Goal: Find specific page/section: Find specific page/section

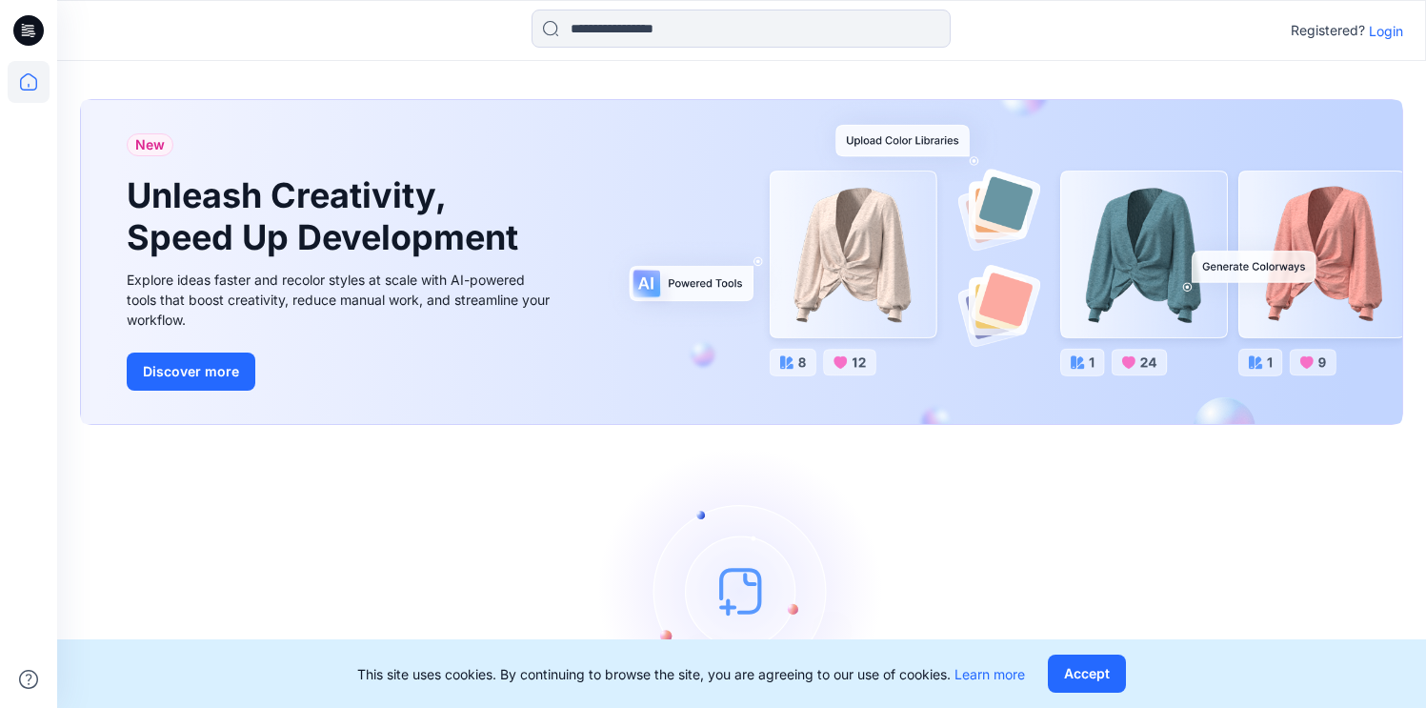
click at [1387, 31] on p "Login" at bounding box center [1385, 31] width 34 height 20
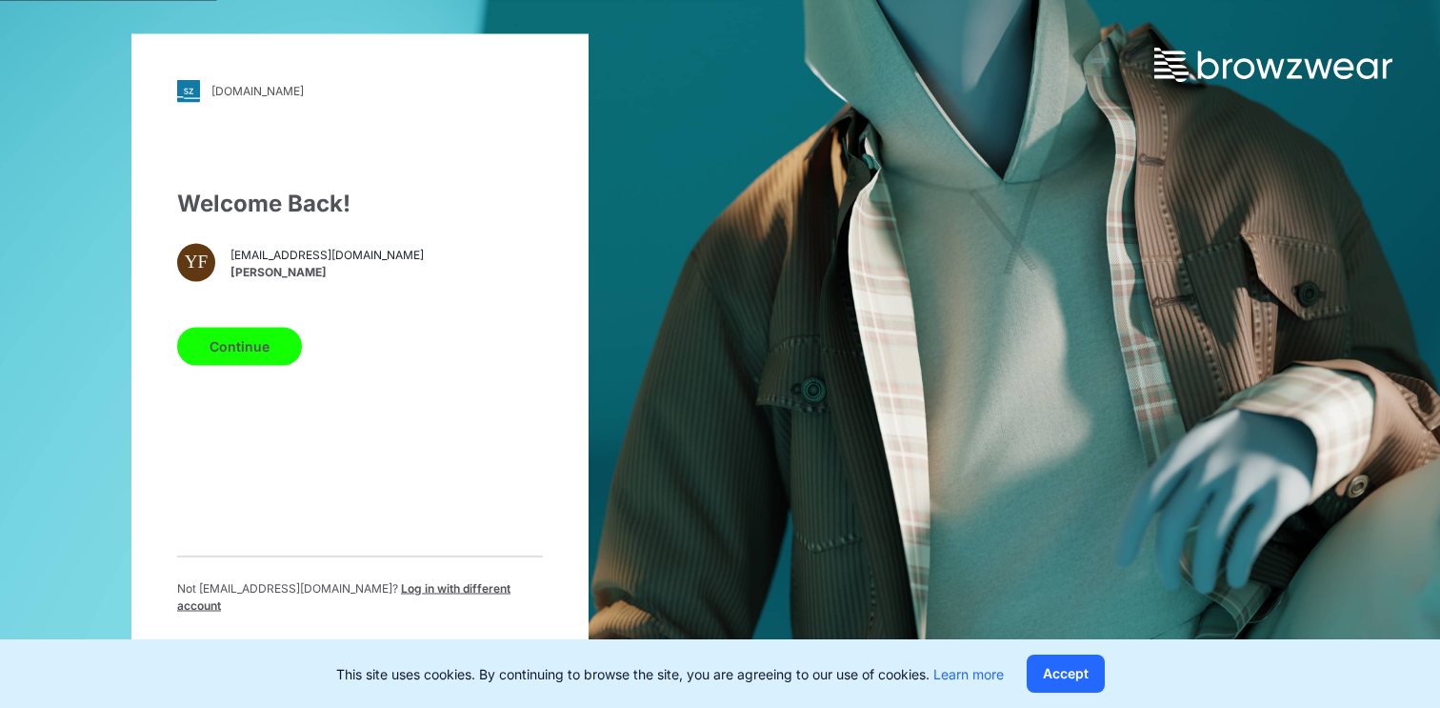
click at [269, 356] on button "Continue" at bounding box center [239, 346] width 125 height 38
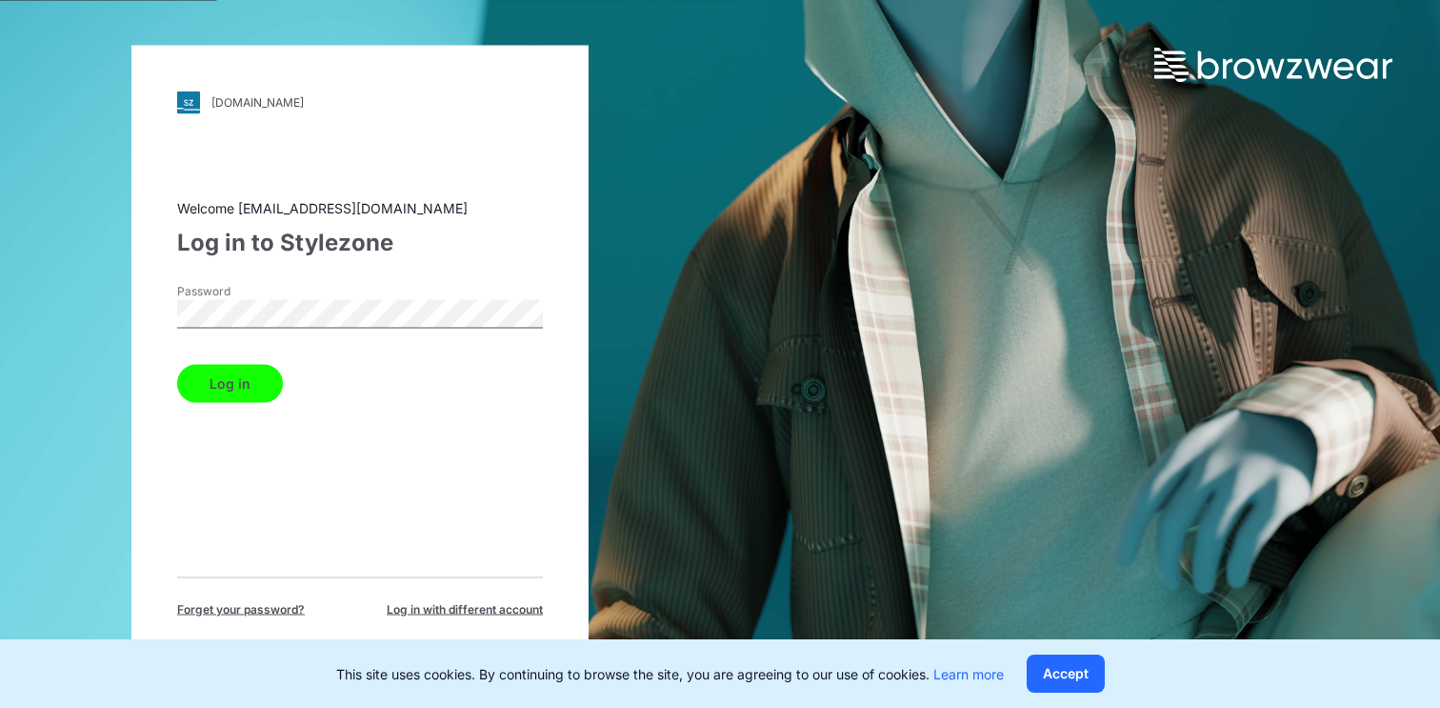
click at [230, 372] on button "Log in" at bounding box center [230, 383] width 106 height 38
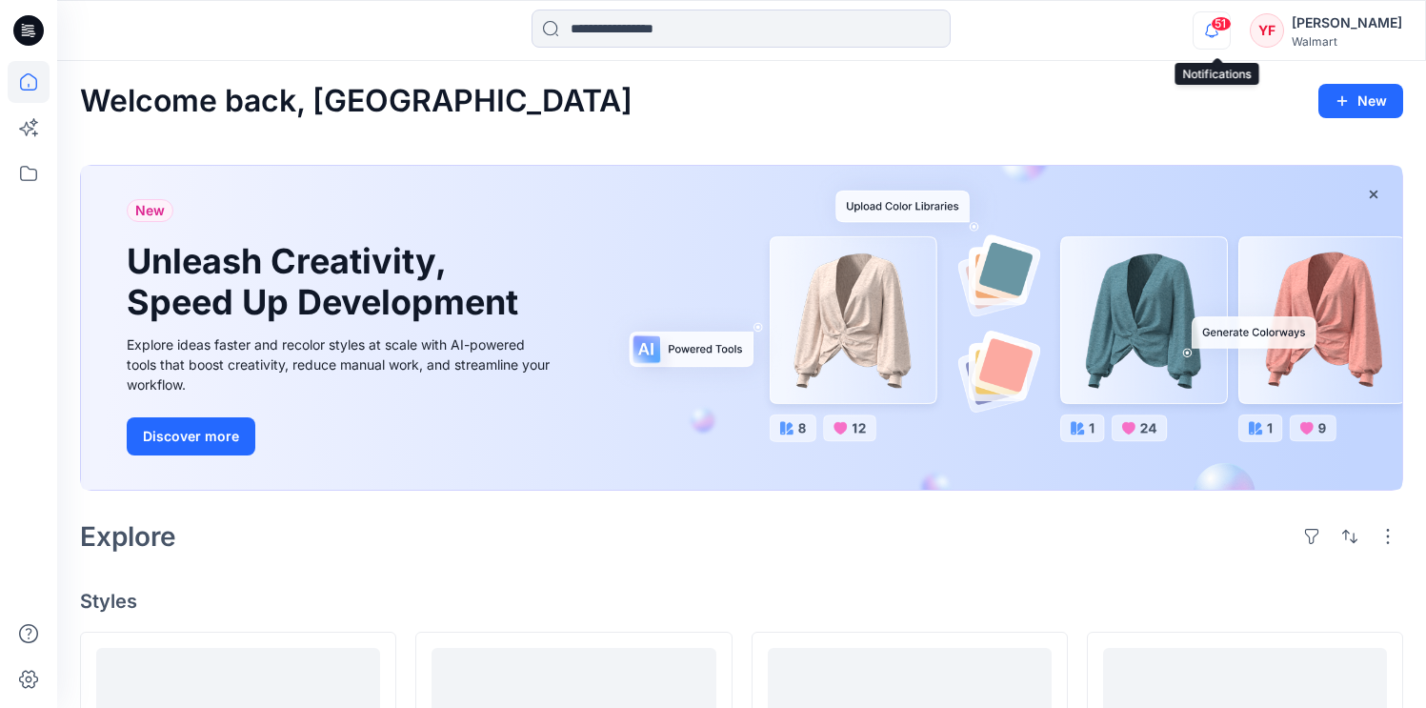
click at [1218, 33] on icon "button" at bounding box center [1211, 30] width 36 height 38
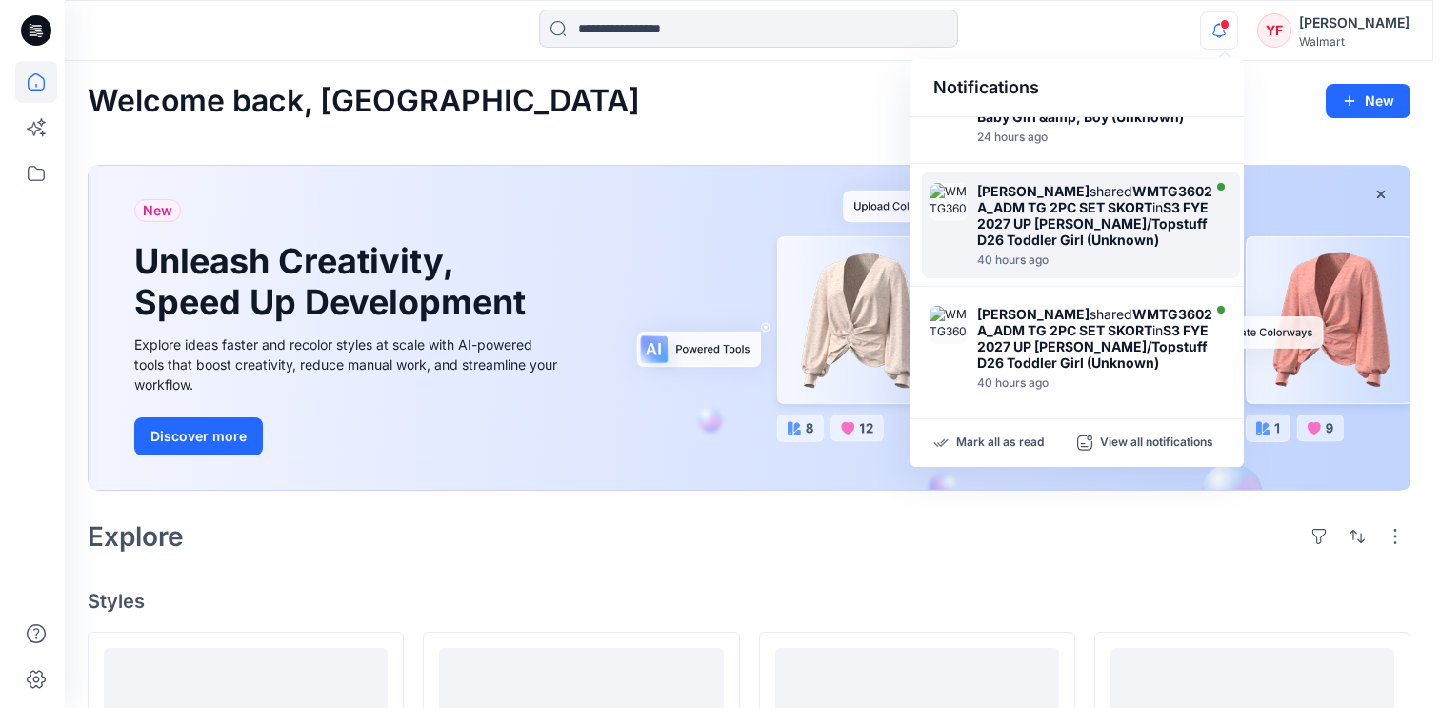
scroll to position [752, 0]
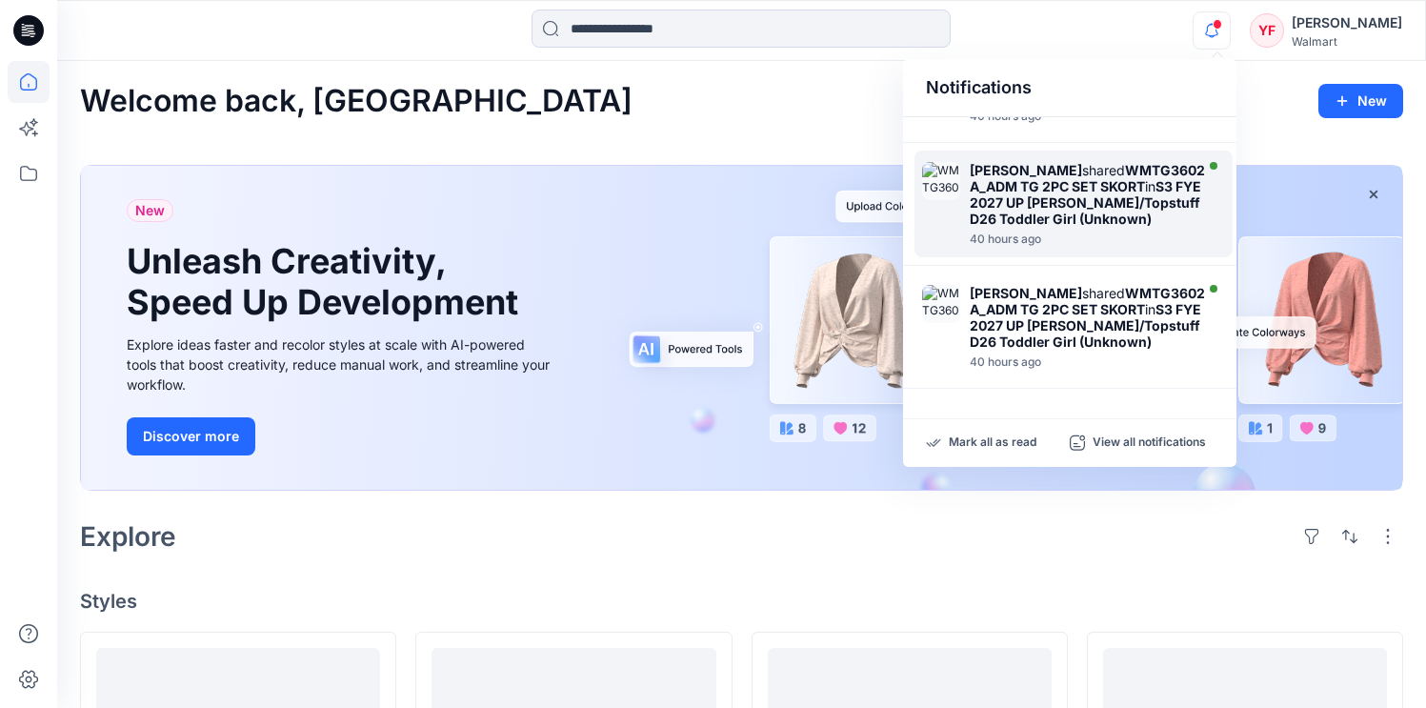
click at [1078, 194] on strong "WMTG3602A_ADM TG 2PC SET SKORT" at bounding box center [1086, 178] width 235 height 32
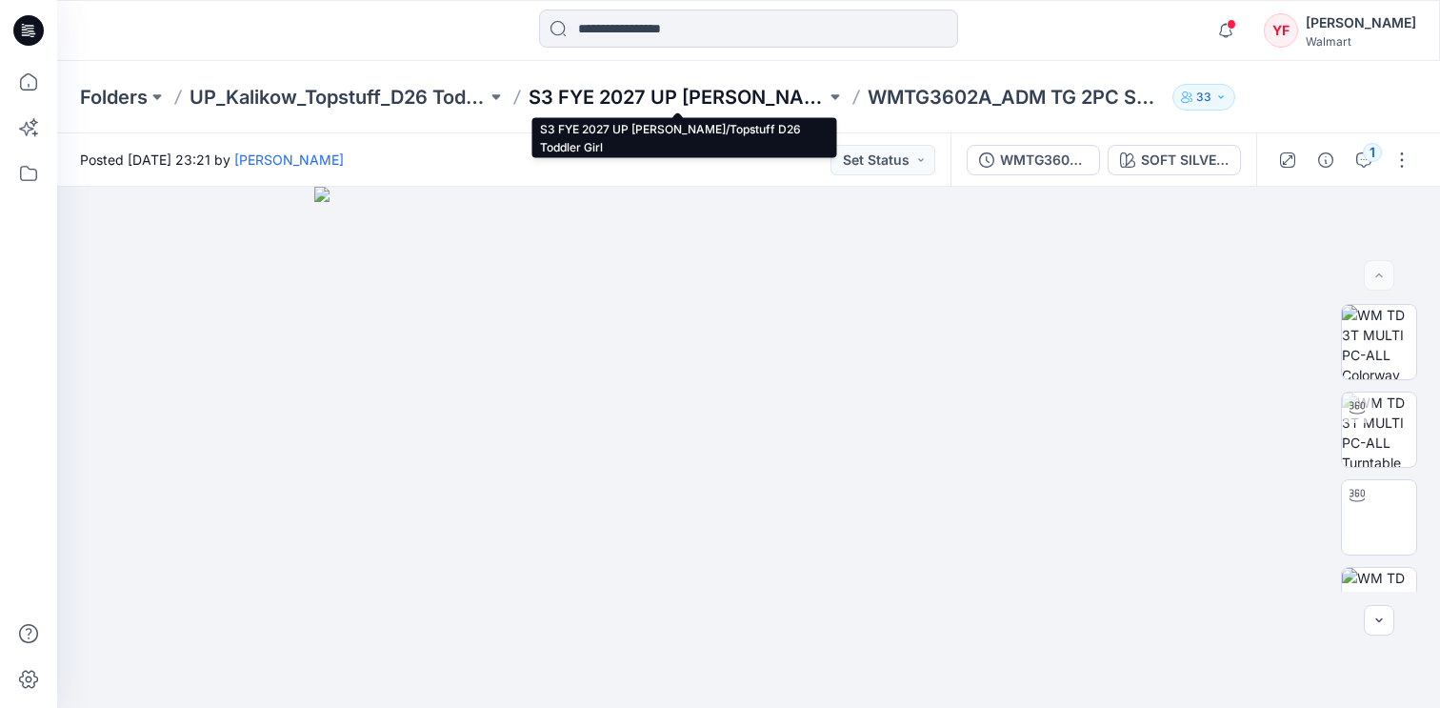
click at [700, 92] on p "S3 FYE 2027 UP [PERSON_NAME]/Topstuff D26 Toddler Girl" at bounding box center [677, 97] width 297 height 27
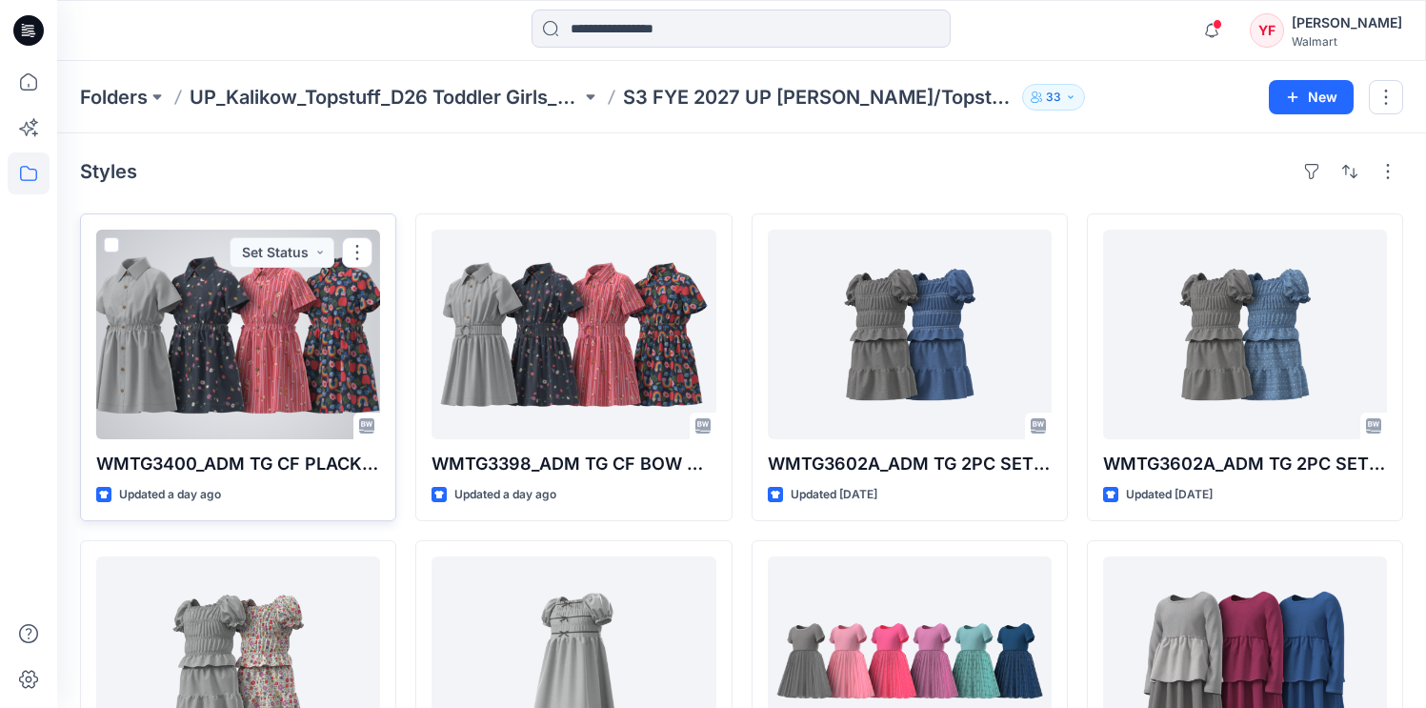
click at [331, 364] on div at bounding box center [238, 333] width 284 height 209
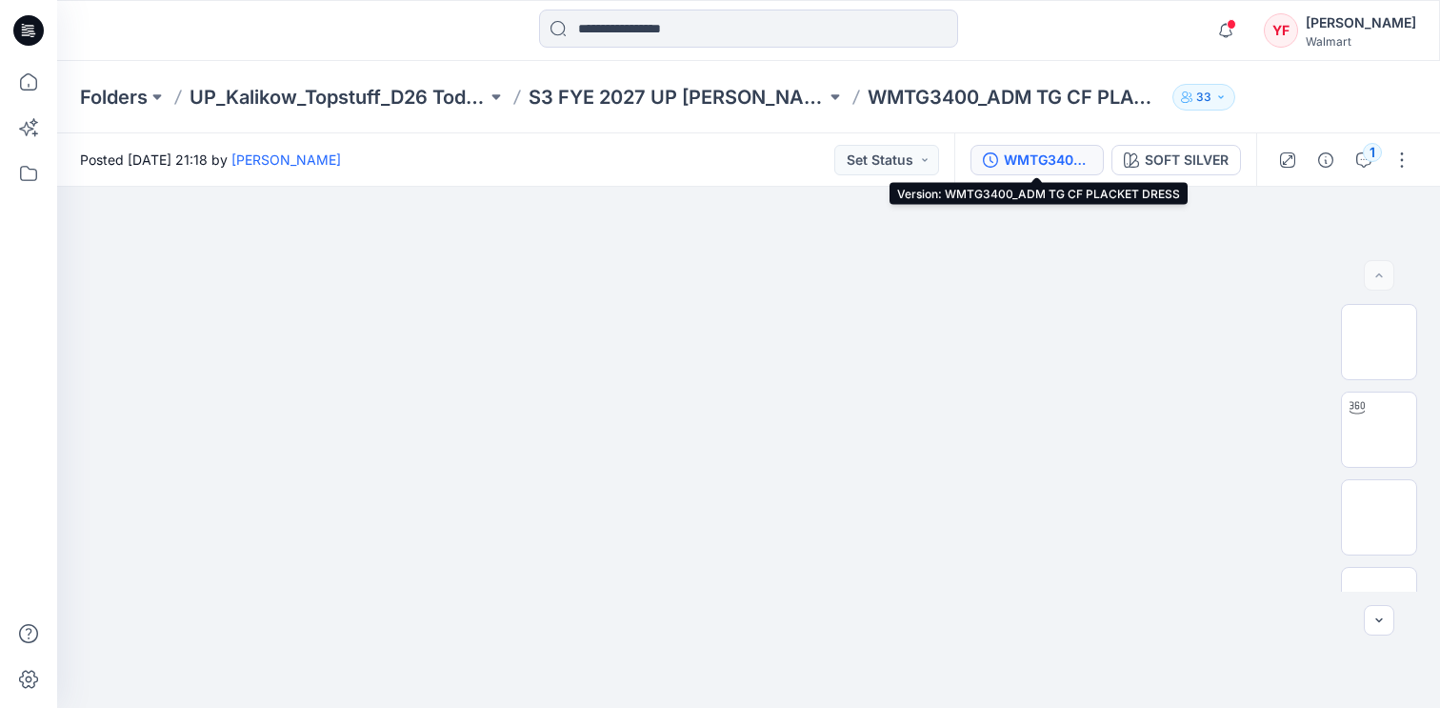
click at [1067, 158] on div "WMTG3400_ADM TG CF PLACKET DRESS" at bounding box center [1048, 160] width 88 height 21
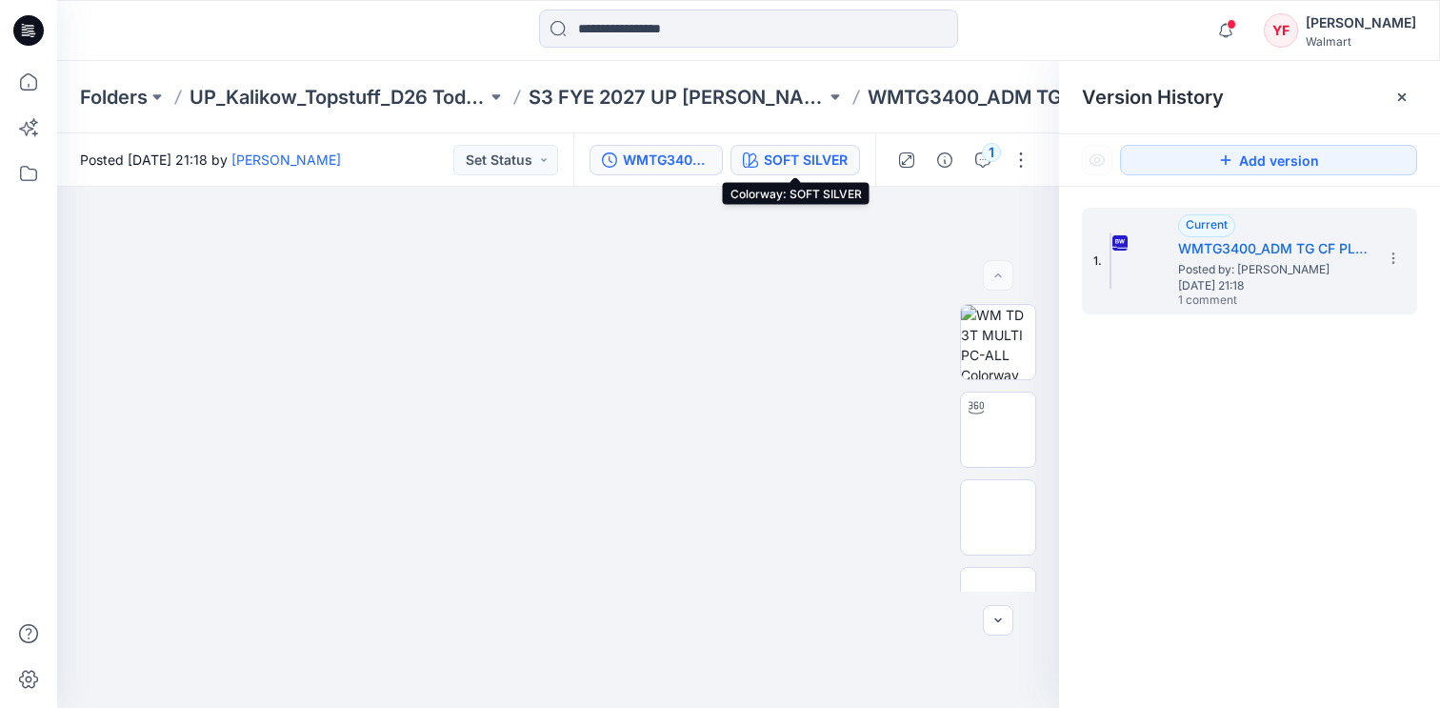
click at [813, 157] on div "SOFT SILVER" at bounding box center [806, 160] width 84 height 21
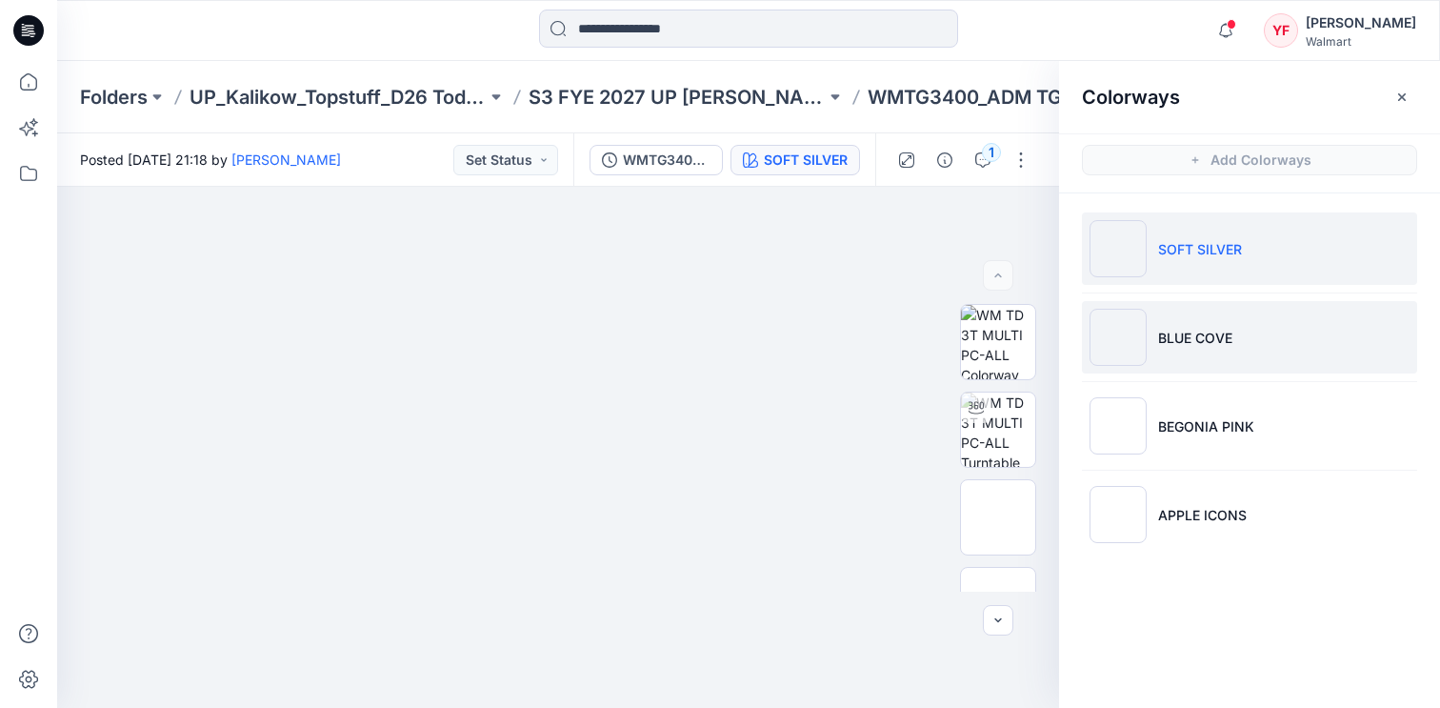
click at [1247, 332] on li "BLUE COVE" at bounding box center [1249, 337] width 335 height 72
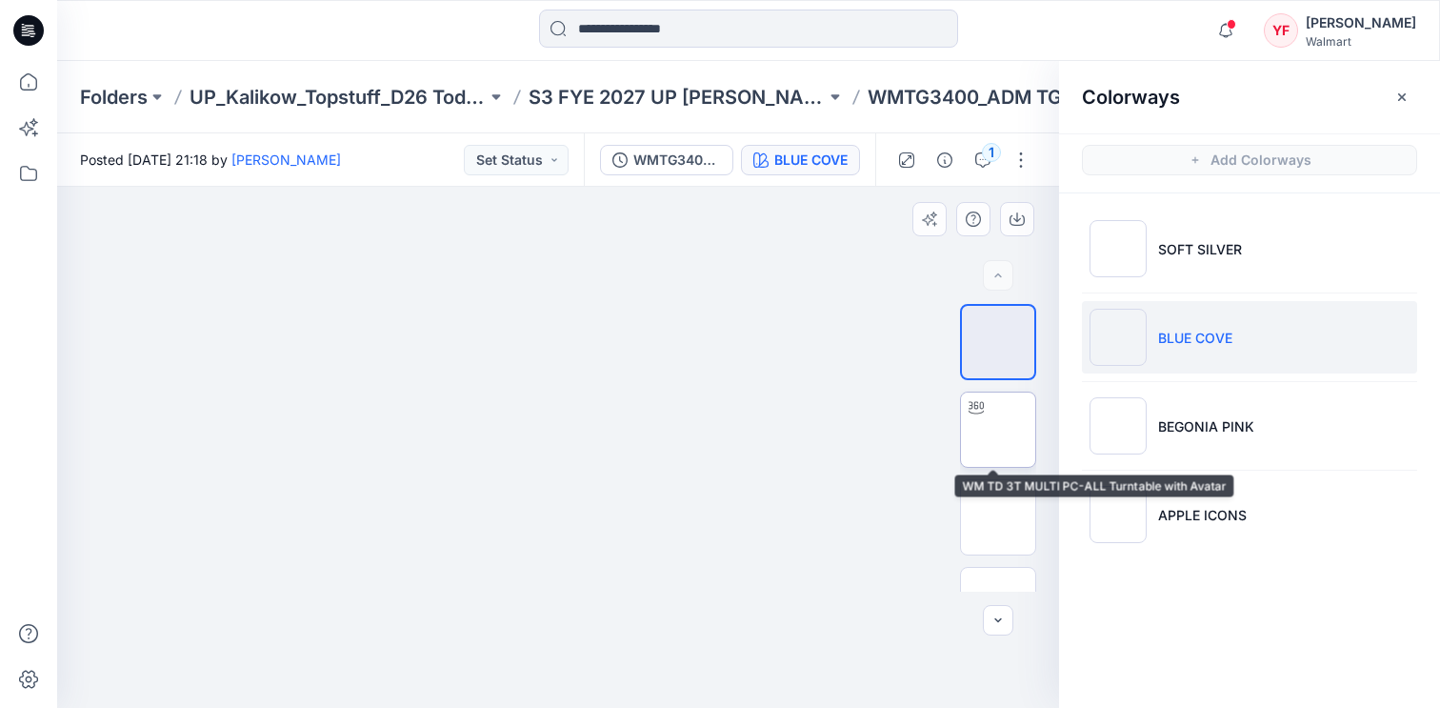
click at [998, 429] on img at bounding box center [998, 429] width 0 height 0
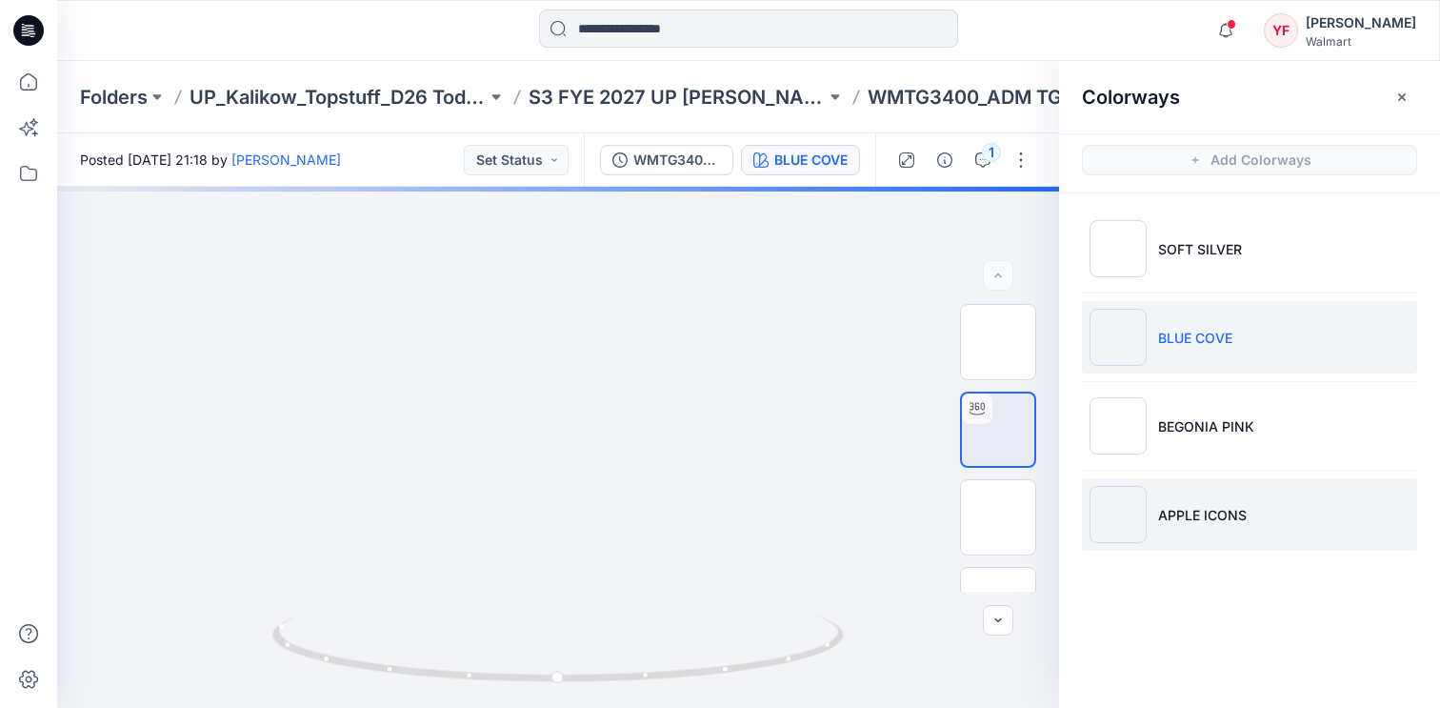
click at [1227, 495] on li "APPLE ICONS" at bounding box center [1249, 514] width 335 height 72
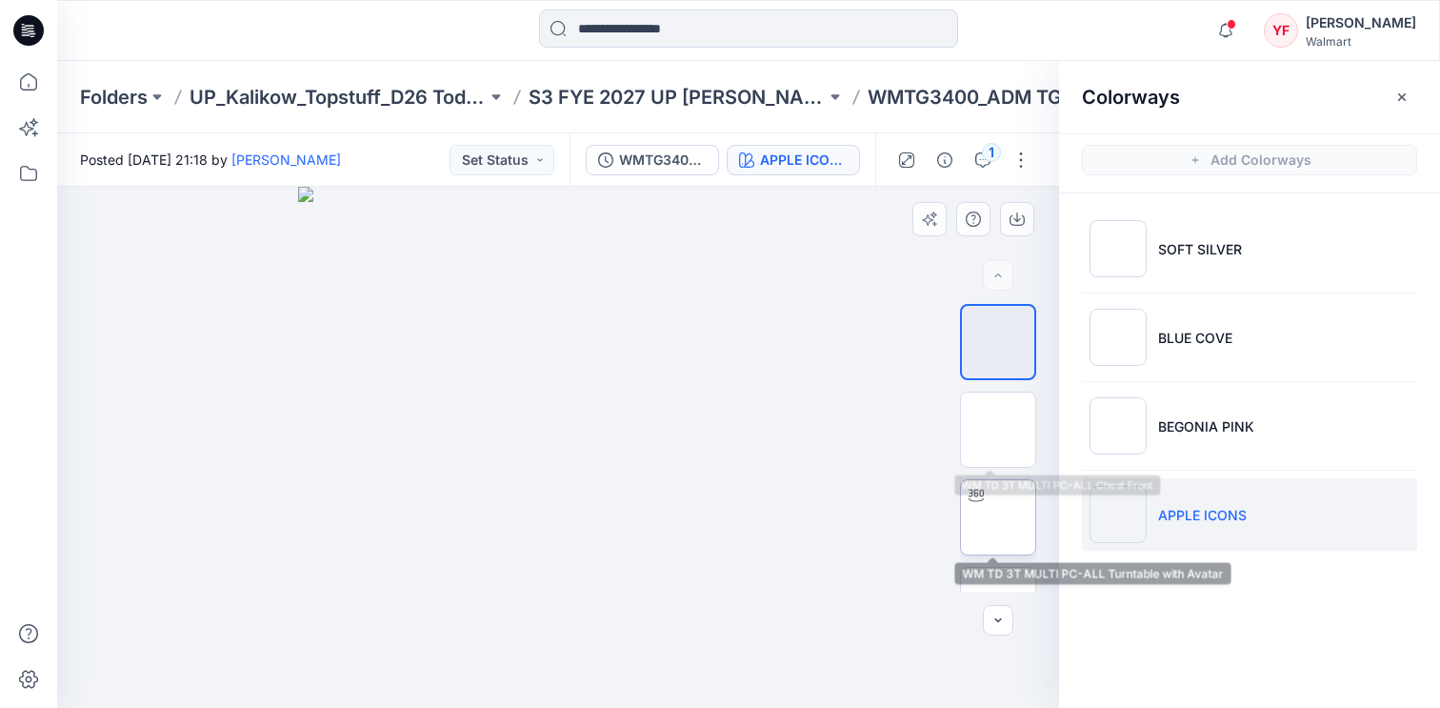
click at [998, 517] on img at bounding box center [998, 517] width 0 height 0
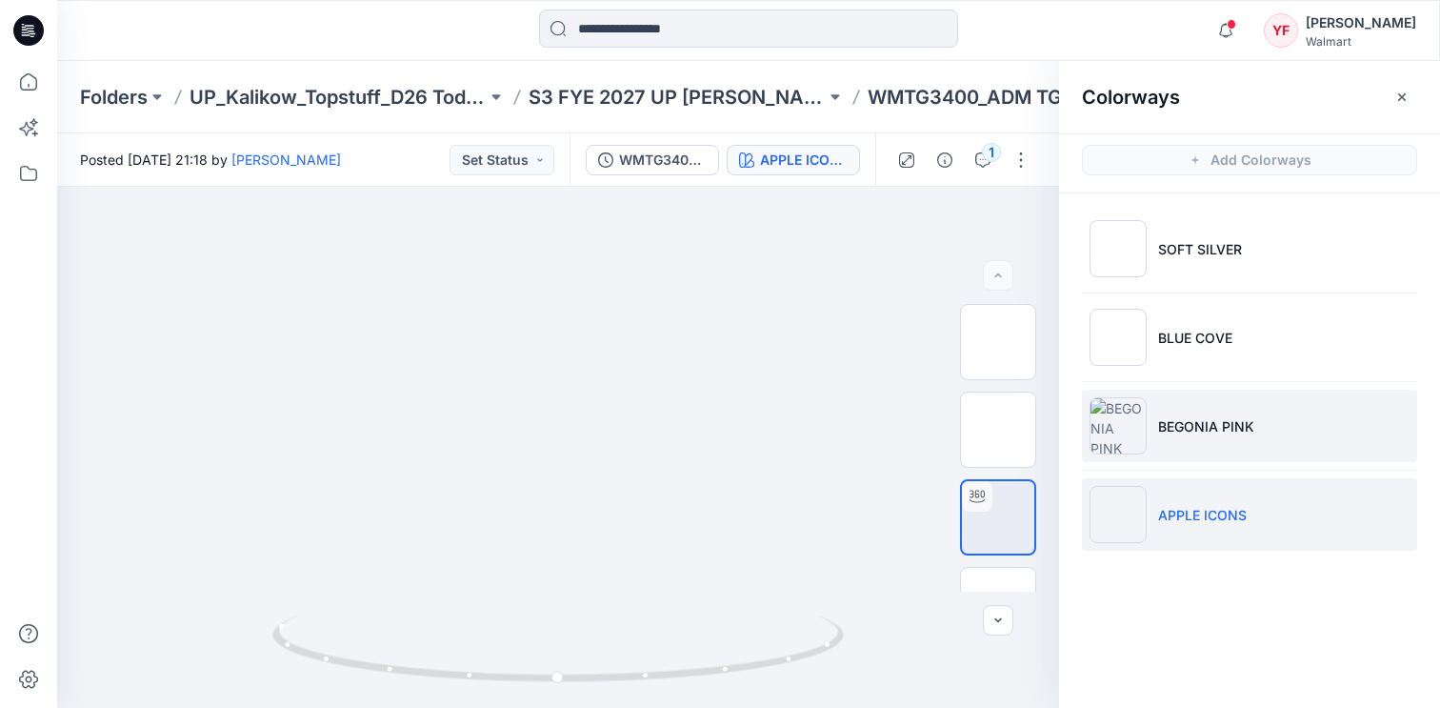
click at [1217, 431] on p "BEGONIA PINK" at bounding box center [1206, 426] width 96 height 20
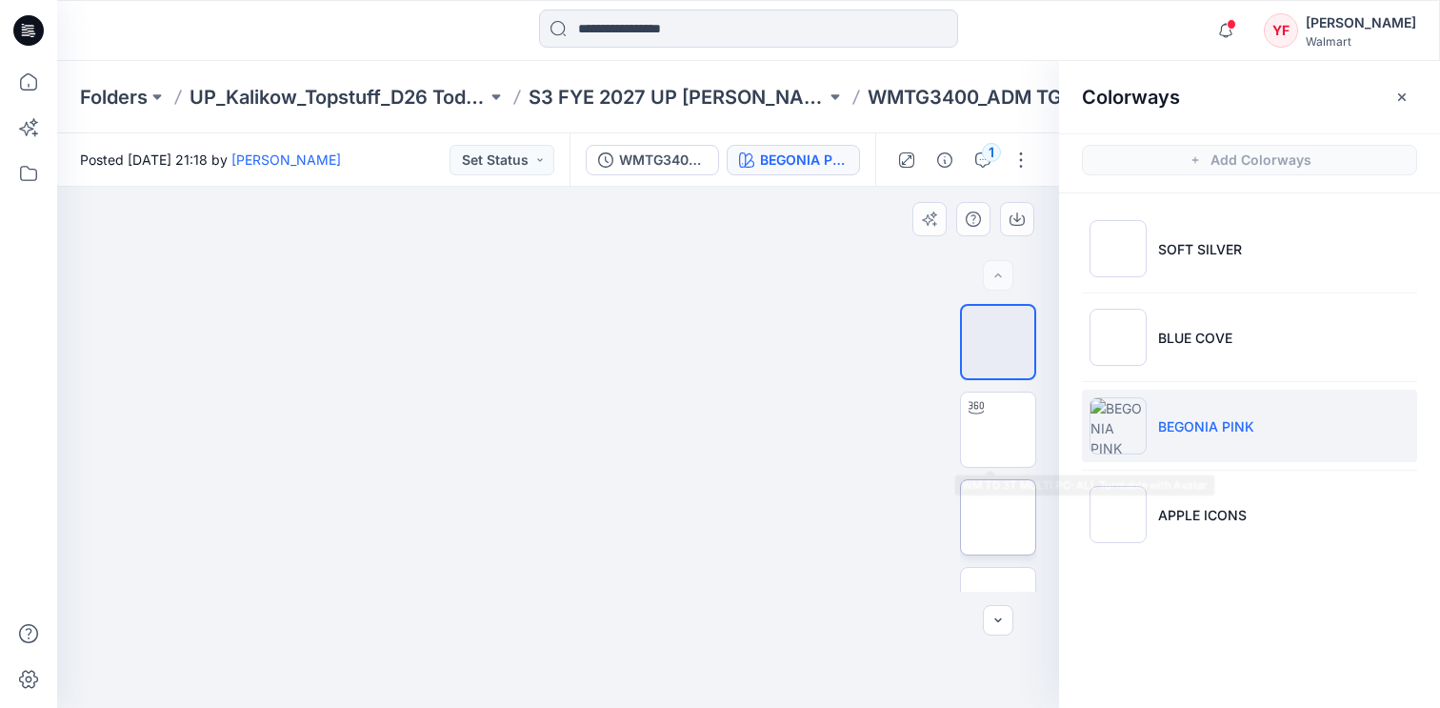
click at [998, 517] on img at bounding box center [998, 517] width 0 height 0
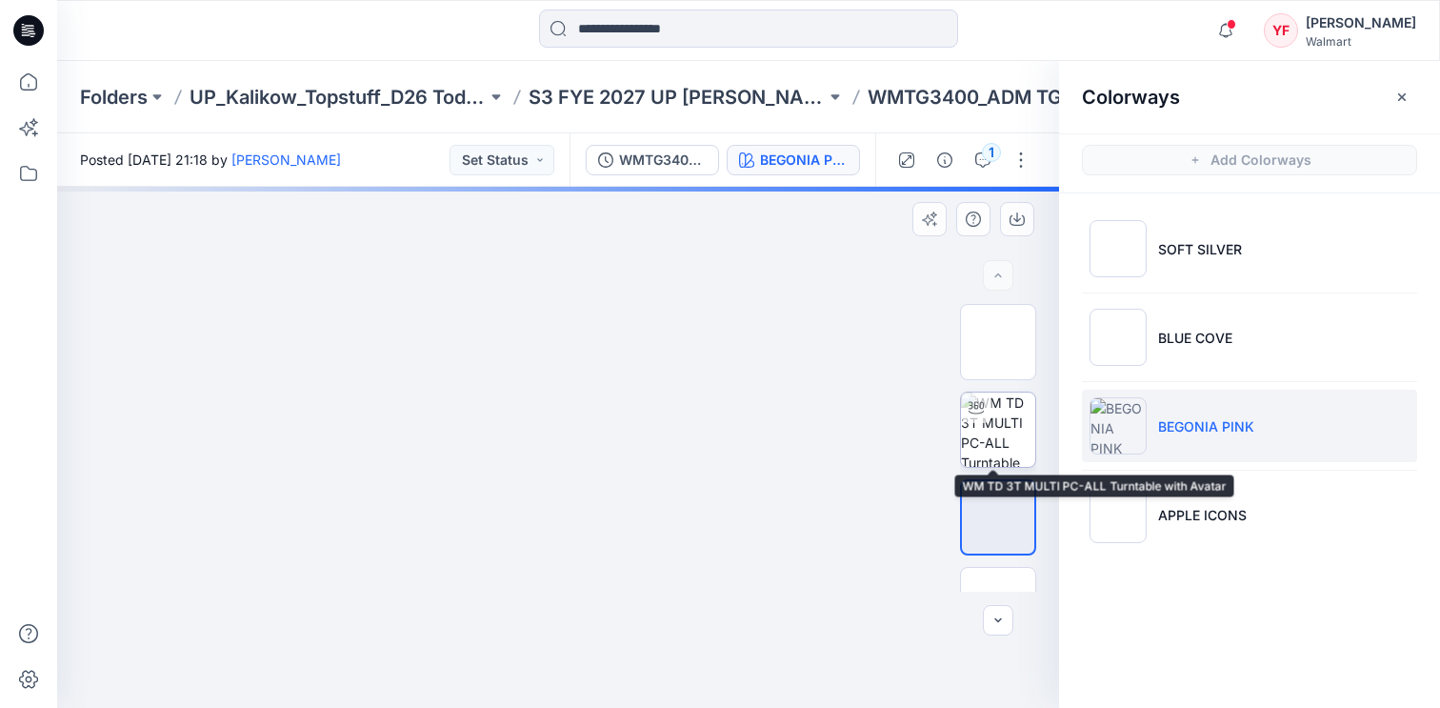
click at [995, 448] on img at bounding box center [998, 429] width 74 height 74
